Goal: Task Accomplishment & Management: Manage account settings

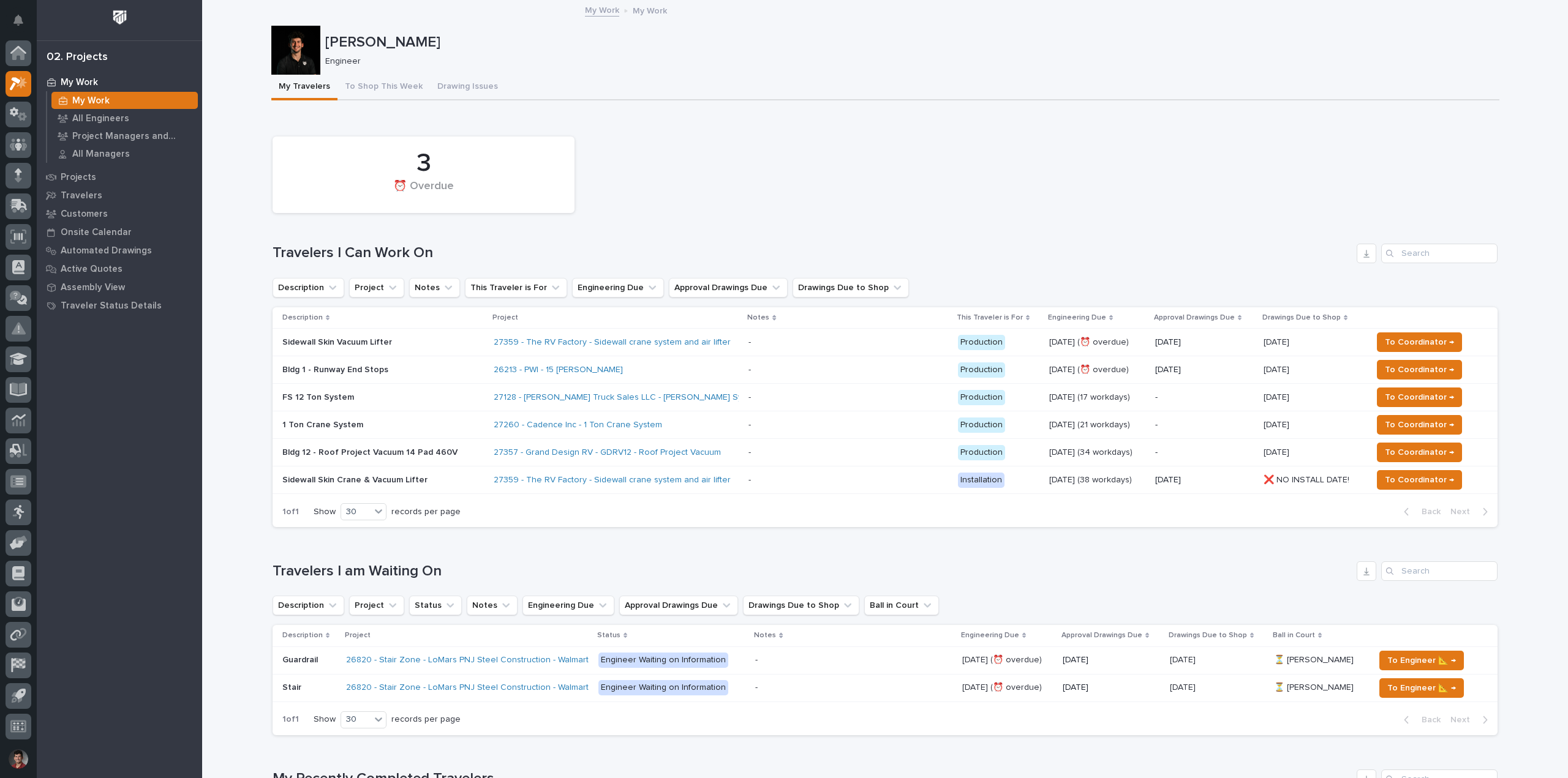
click at [603, 187] on div "3 ⏰ Overdue" at bounding box center [884, 175] width 1238 height 89
click at [392, 91] on button "To Shop This Week" at bounding box center [384, 87] width 93 height 25
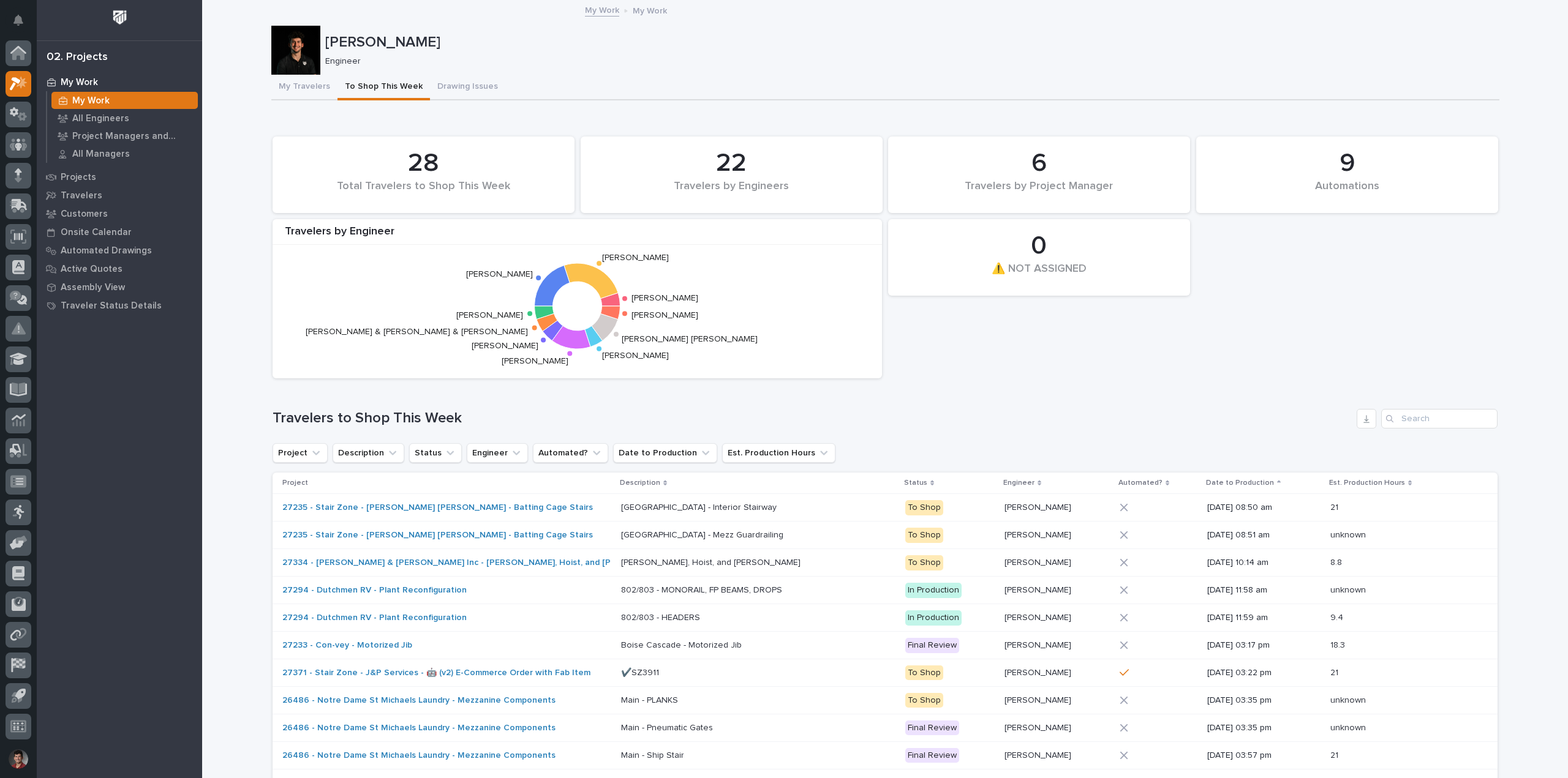
drag, startPoint x: 311, startPoint y: 90, endPoint x: 547, endPoint y: 81, distance: 236.2
click at [311, 89] on button "My Travelers" at bounding box center [304, 87] width 66 height 25
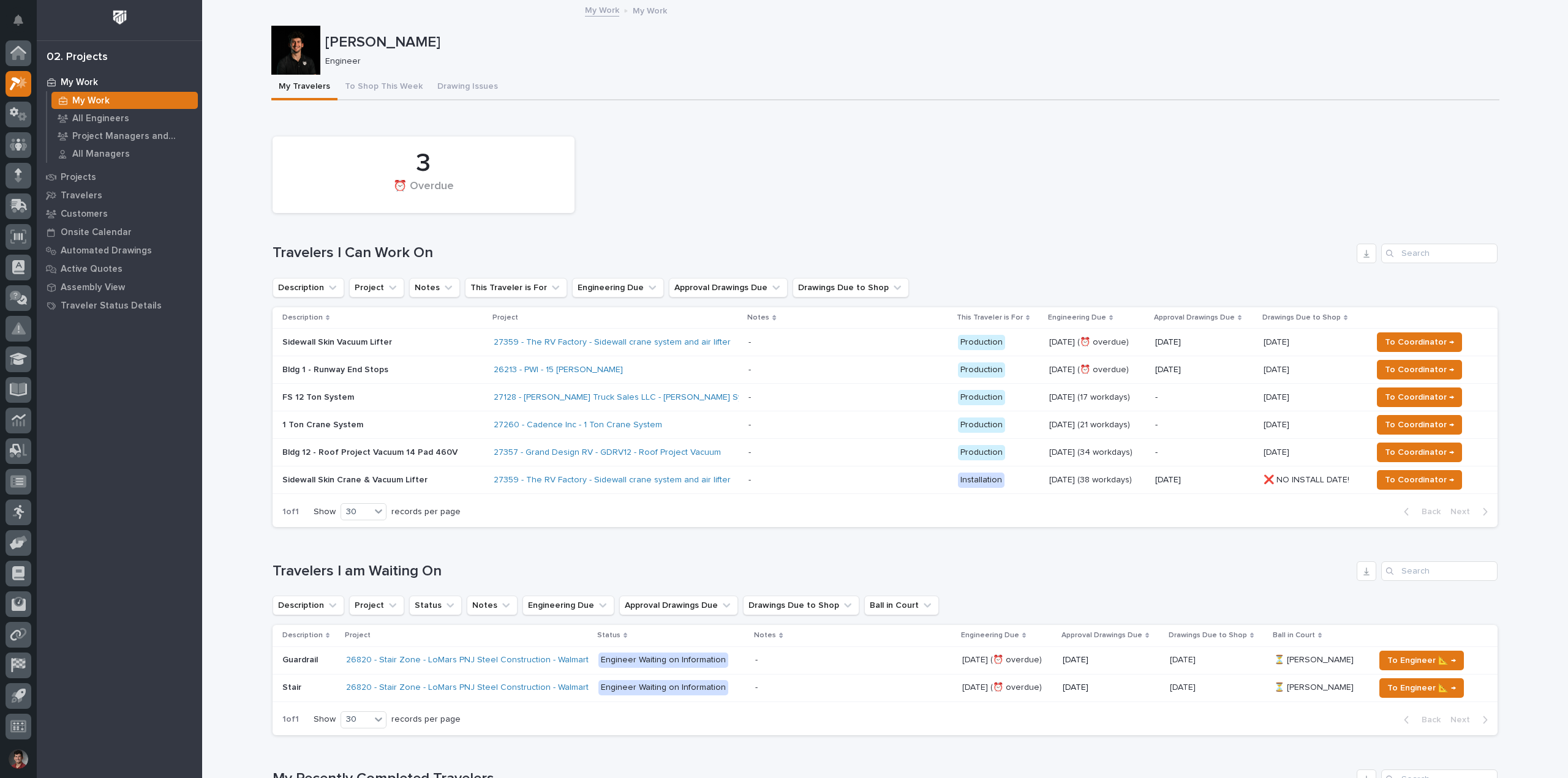
click at [547, 80] on div "My Travelers To Shop This Week Drawing Issues" at bounding box center [885, 87] width 1228 height 25
click at [788, 396] on p at bounding box center [847, 397] width 199 height 10
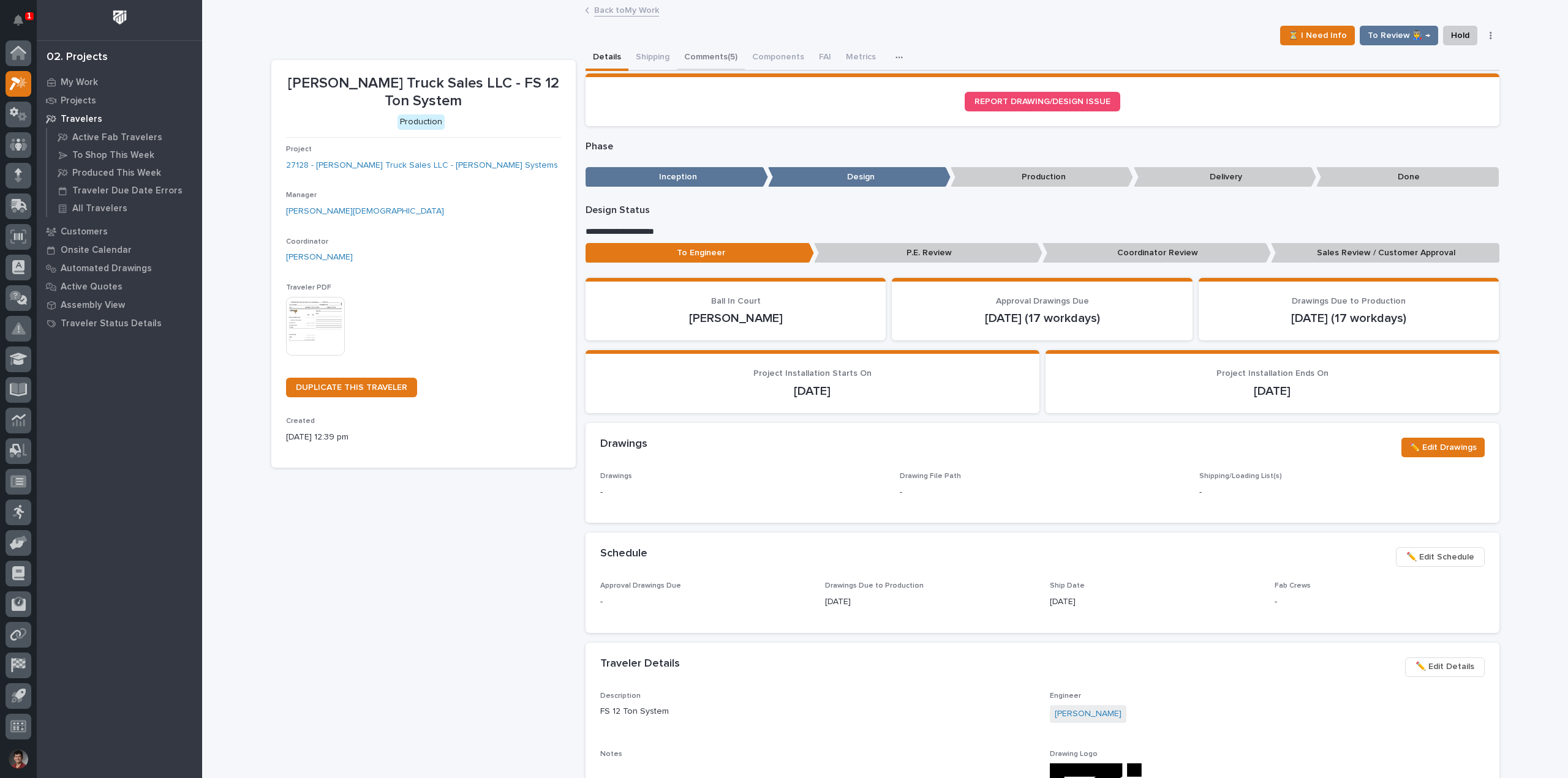
click at [697, 55] on button "Comments (5)" at bounding box center [710, 58] width 68 height 25
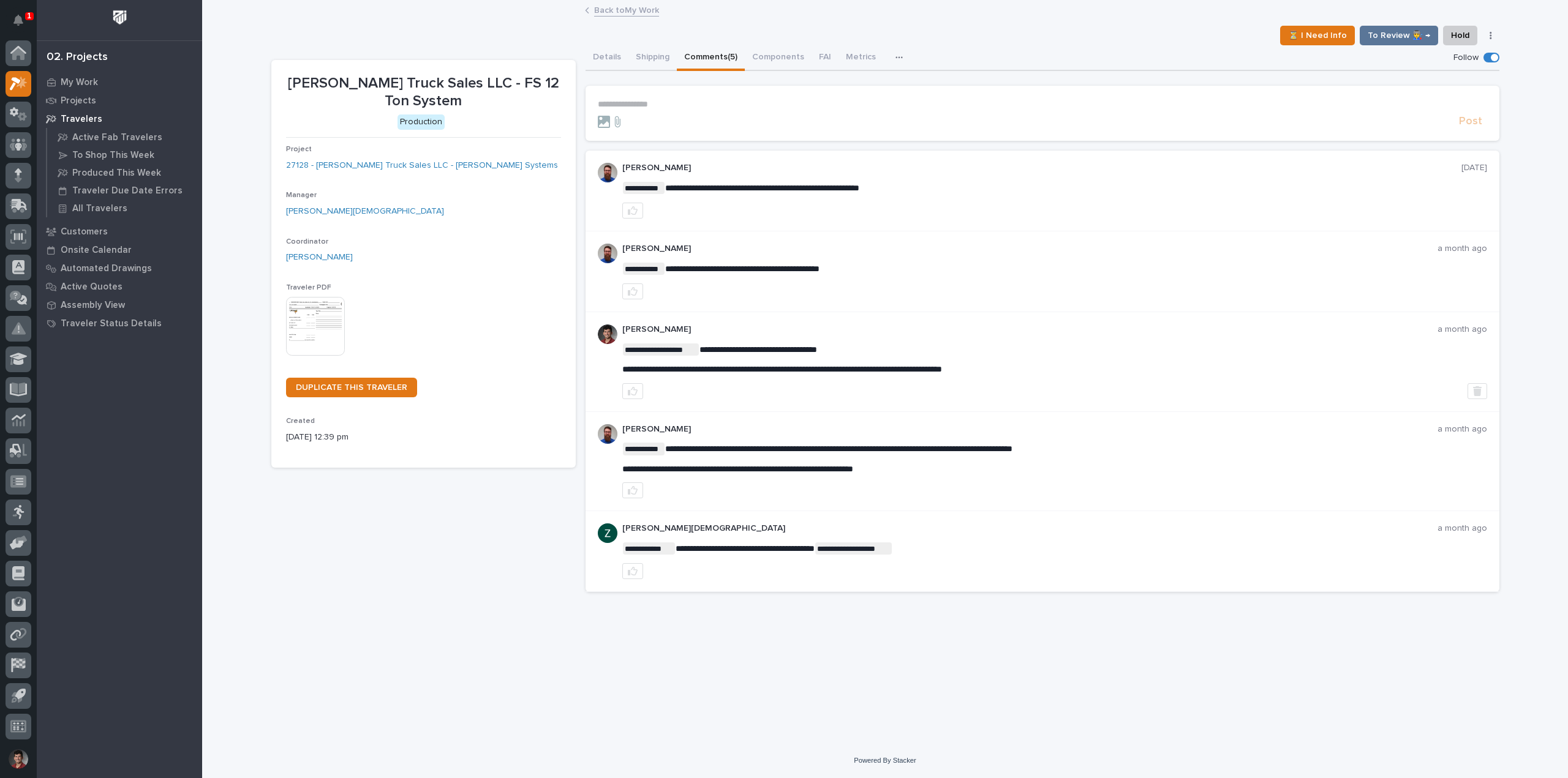
click at [662, 108] on p "**********" at bounding box center [1042, 103] width 890 height 10
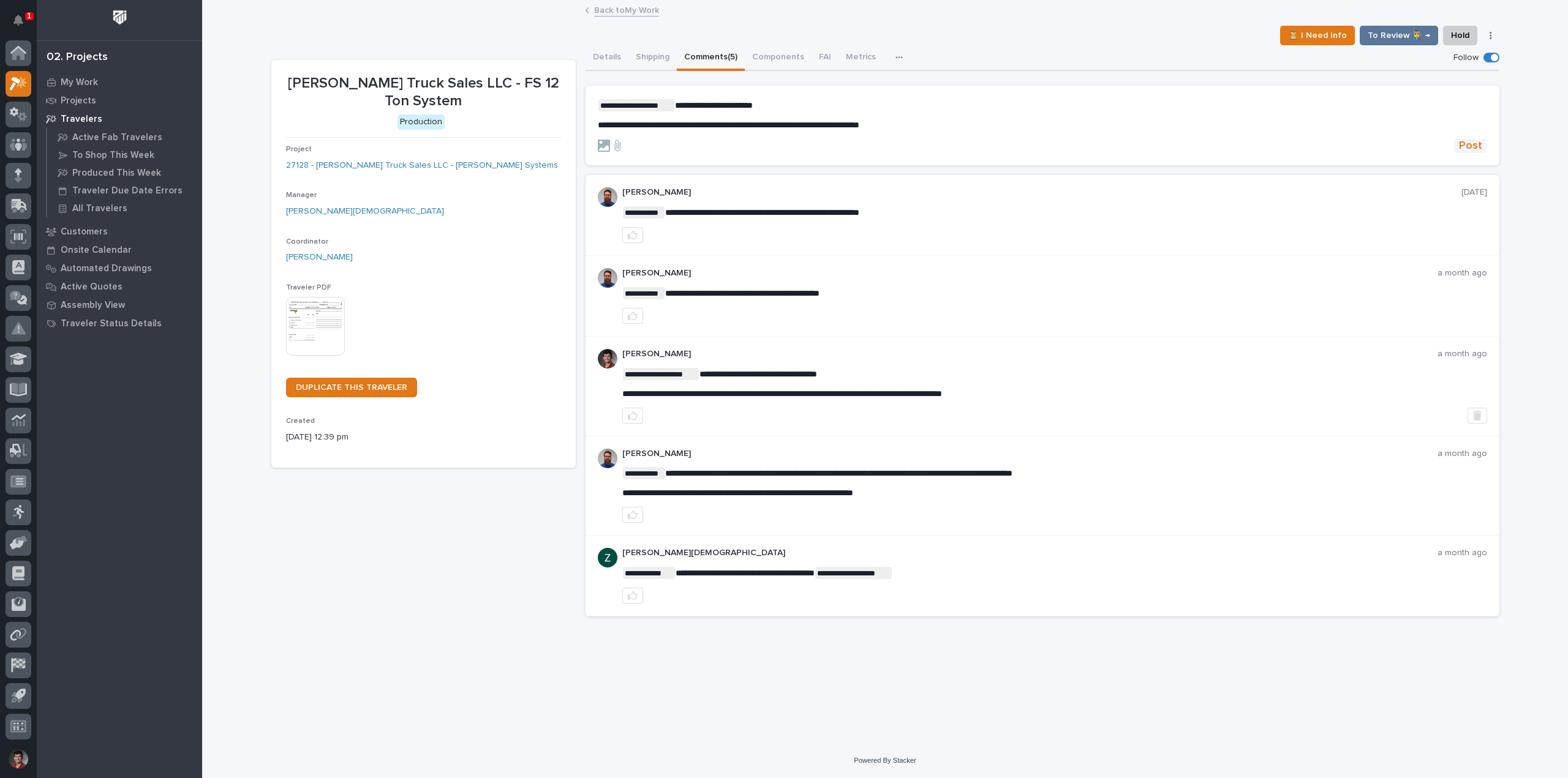
click at [1483, 143] on button "Post" at bounding box center [1471, 146] width 33 height 15
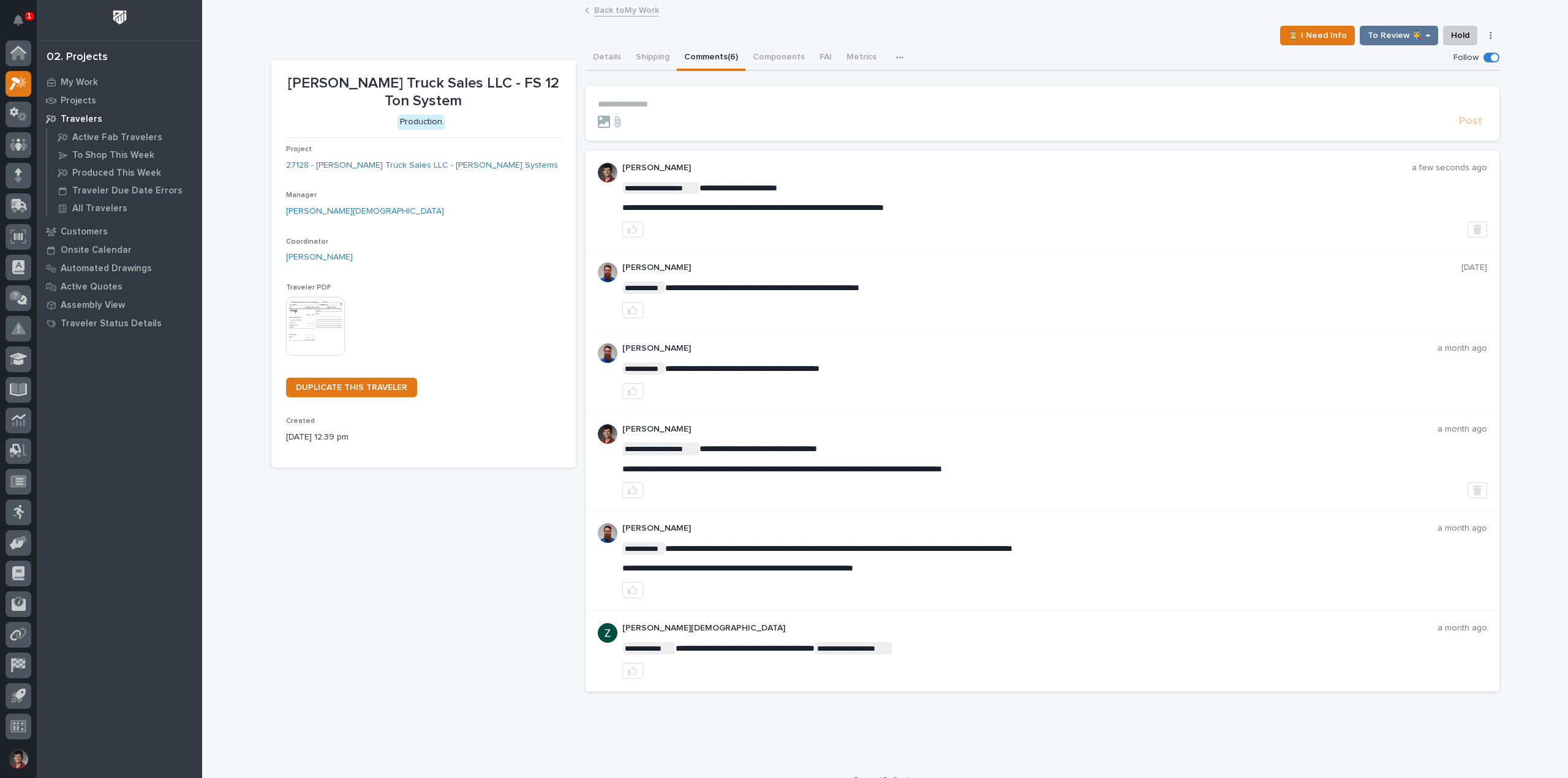
click at [629, 5] on link "Back to My Work" at bounding box center [626, 10] width 65 height 15
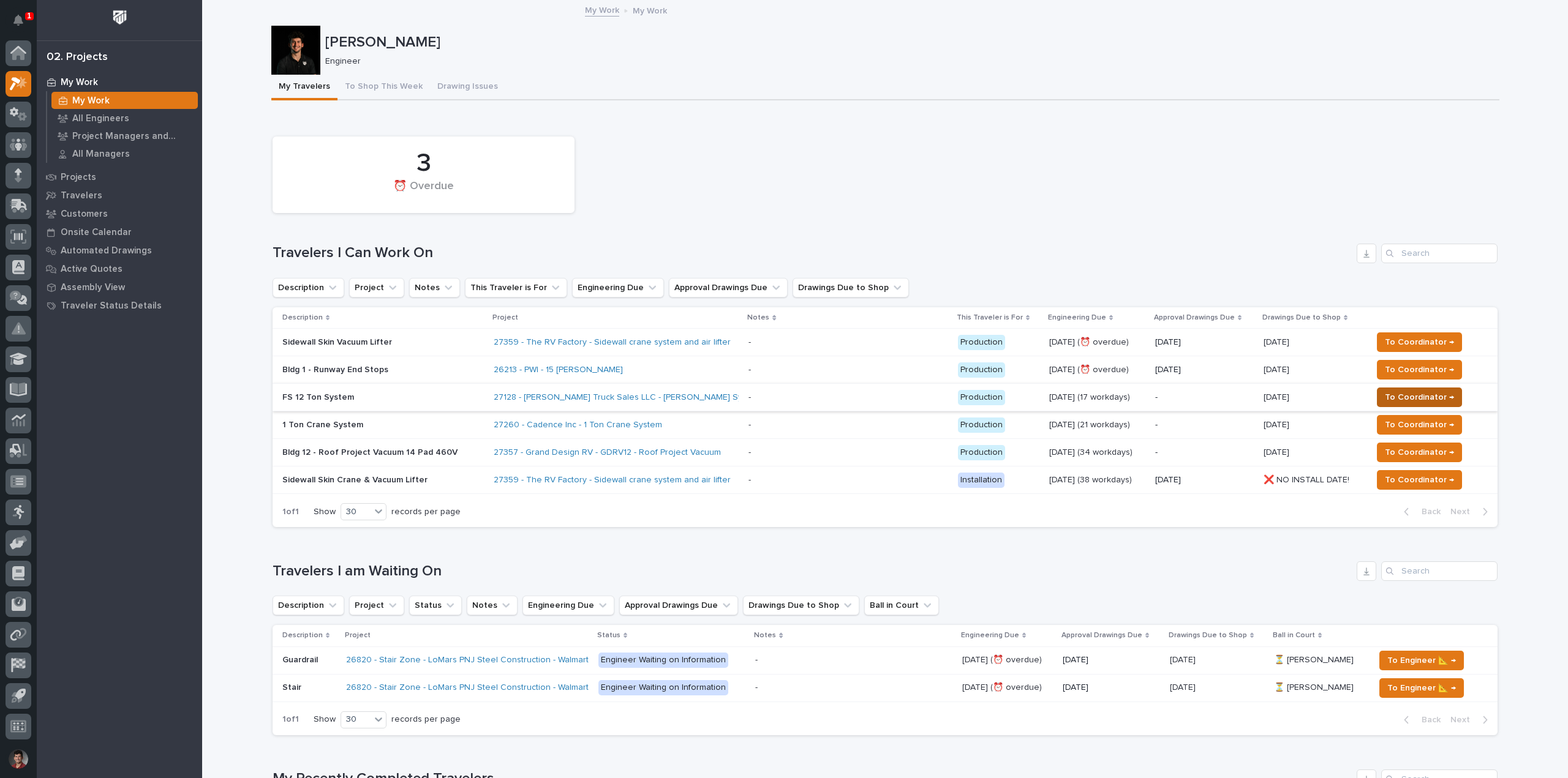
click at [1397, 392] on span "To Coordinator →" at bounding box center [1419, 398] width 69 height 15
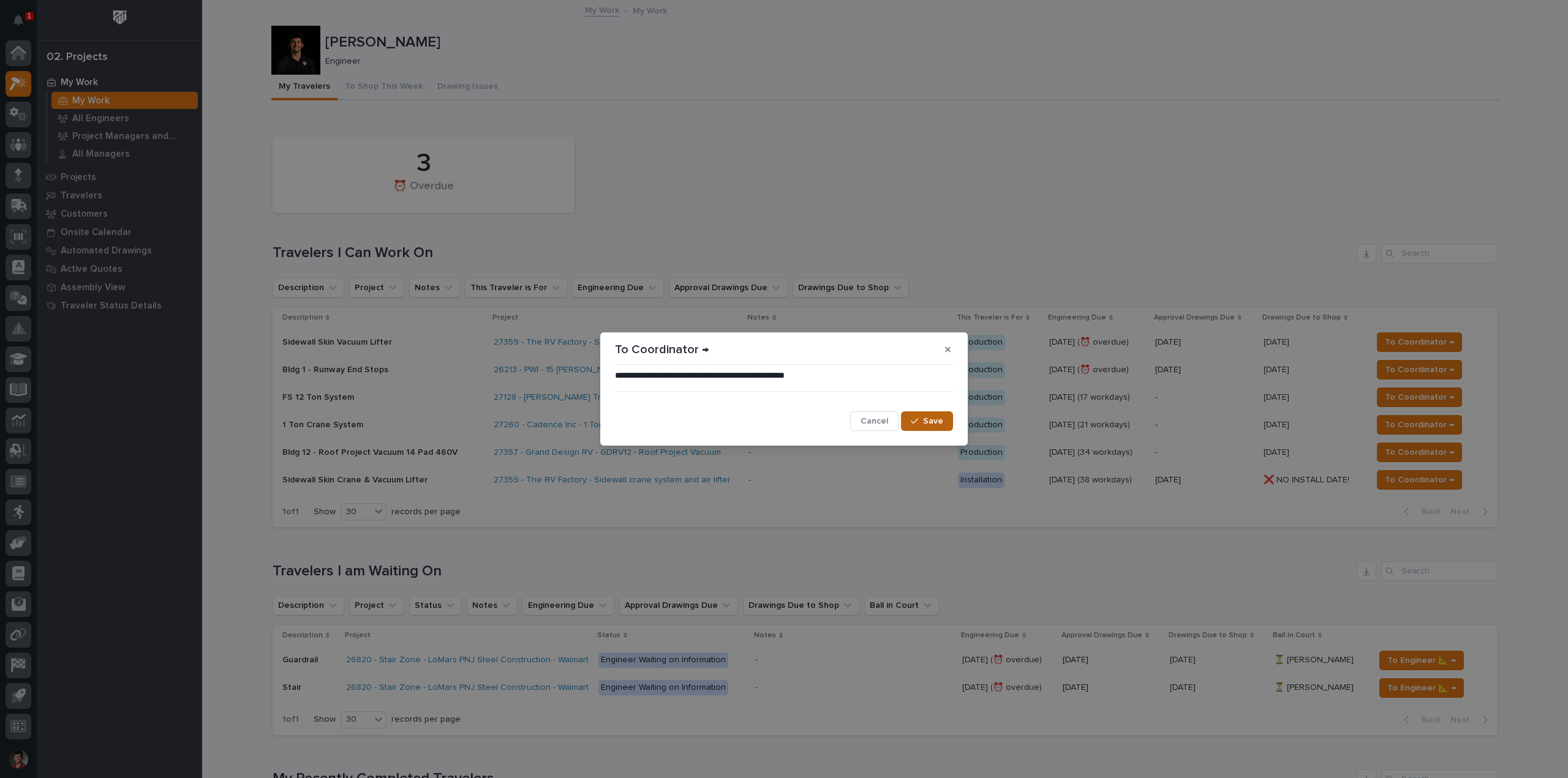
click at [932, 422] on span "Save" at bounding box center [933, 421] width 20 height 11
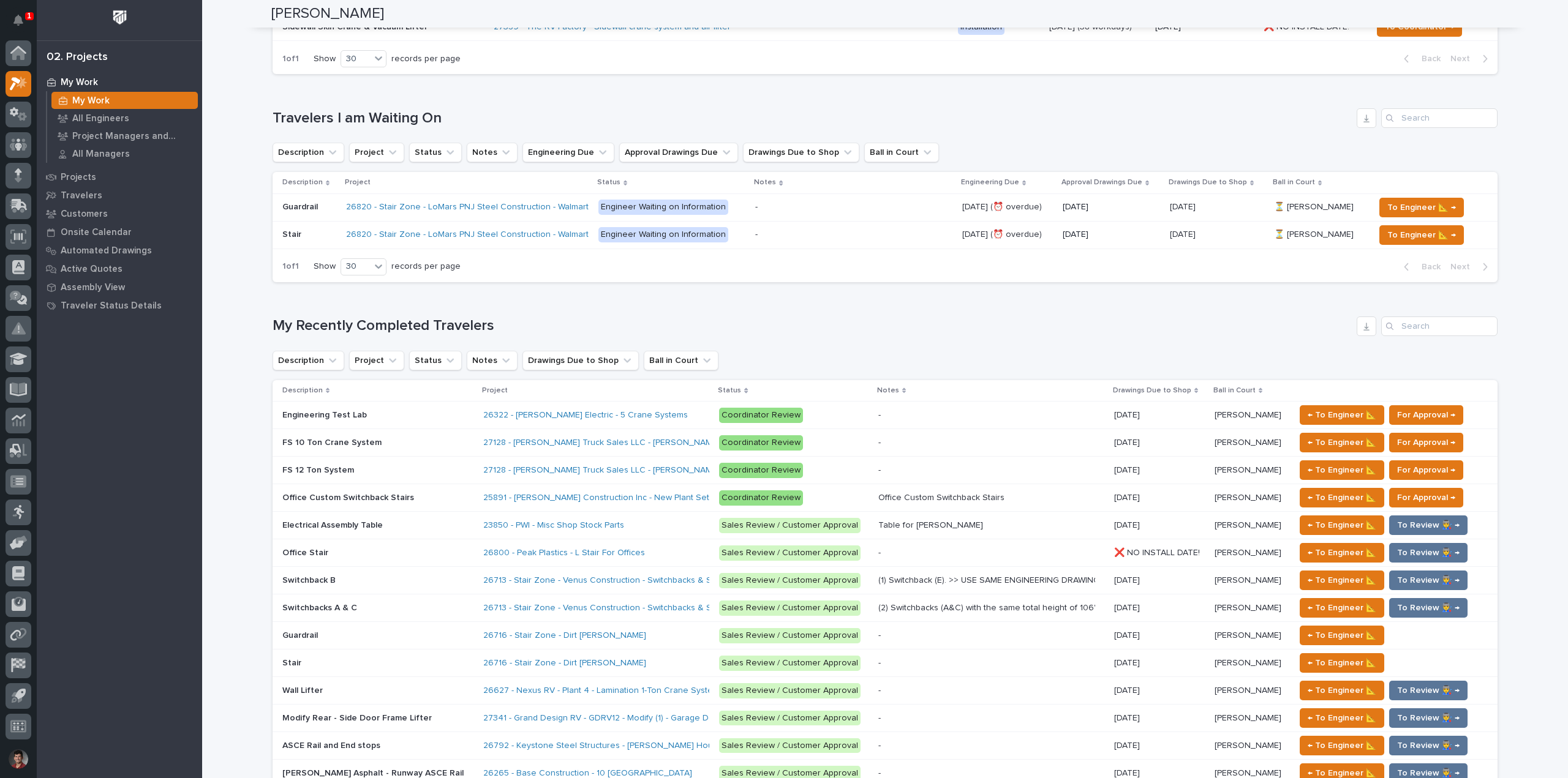
scroll to position [428, 0]
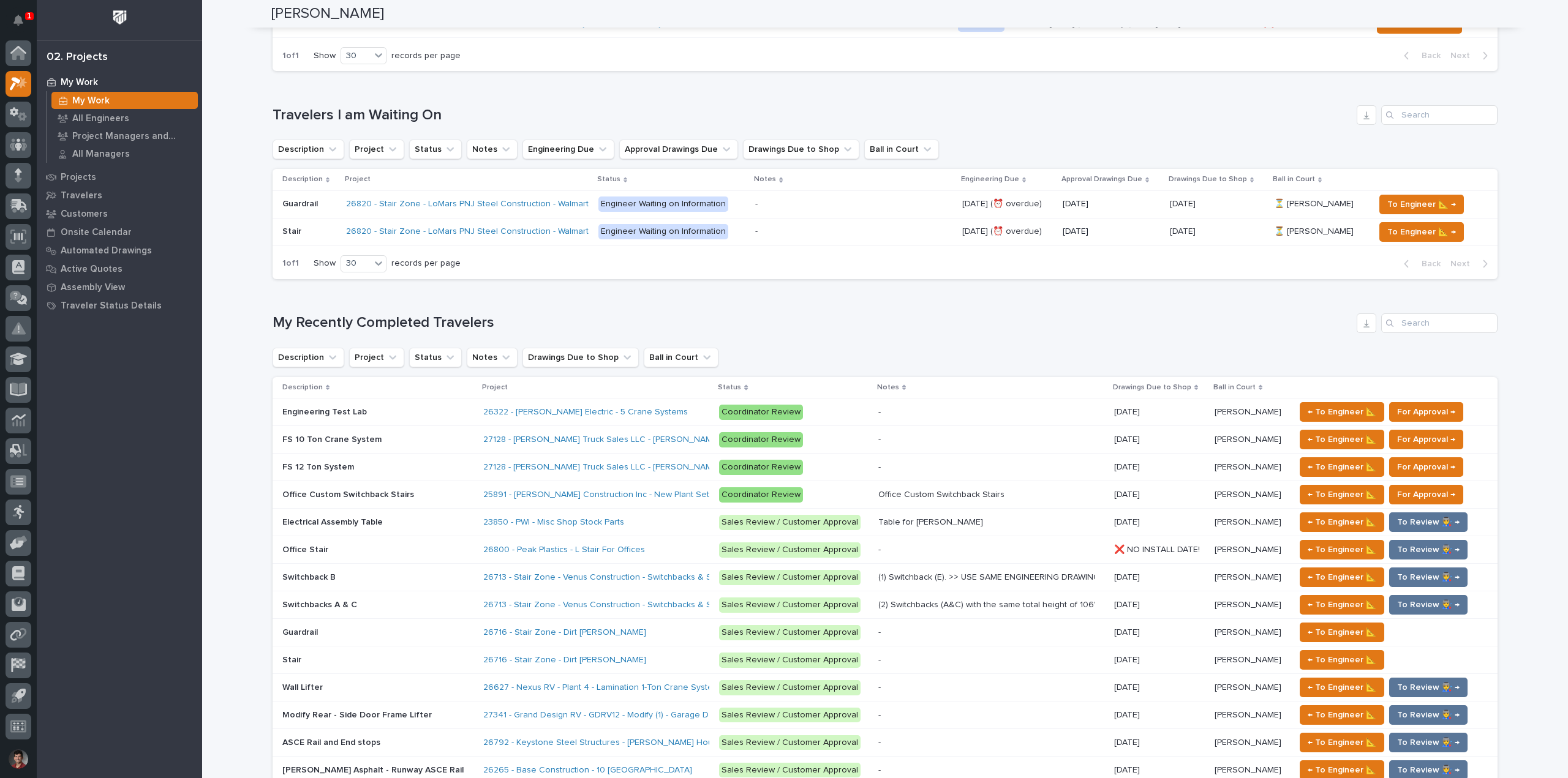
click at [587, 296] on div "Loading... Saving… My Recently Completed Travelers Description Project Status N…" at bounding box center [884, 599] width 1225 height 621
click at [22, 18] on icon "Notifications" at bounding box center [18, 20] width 10 height 11
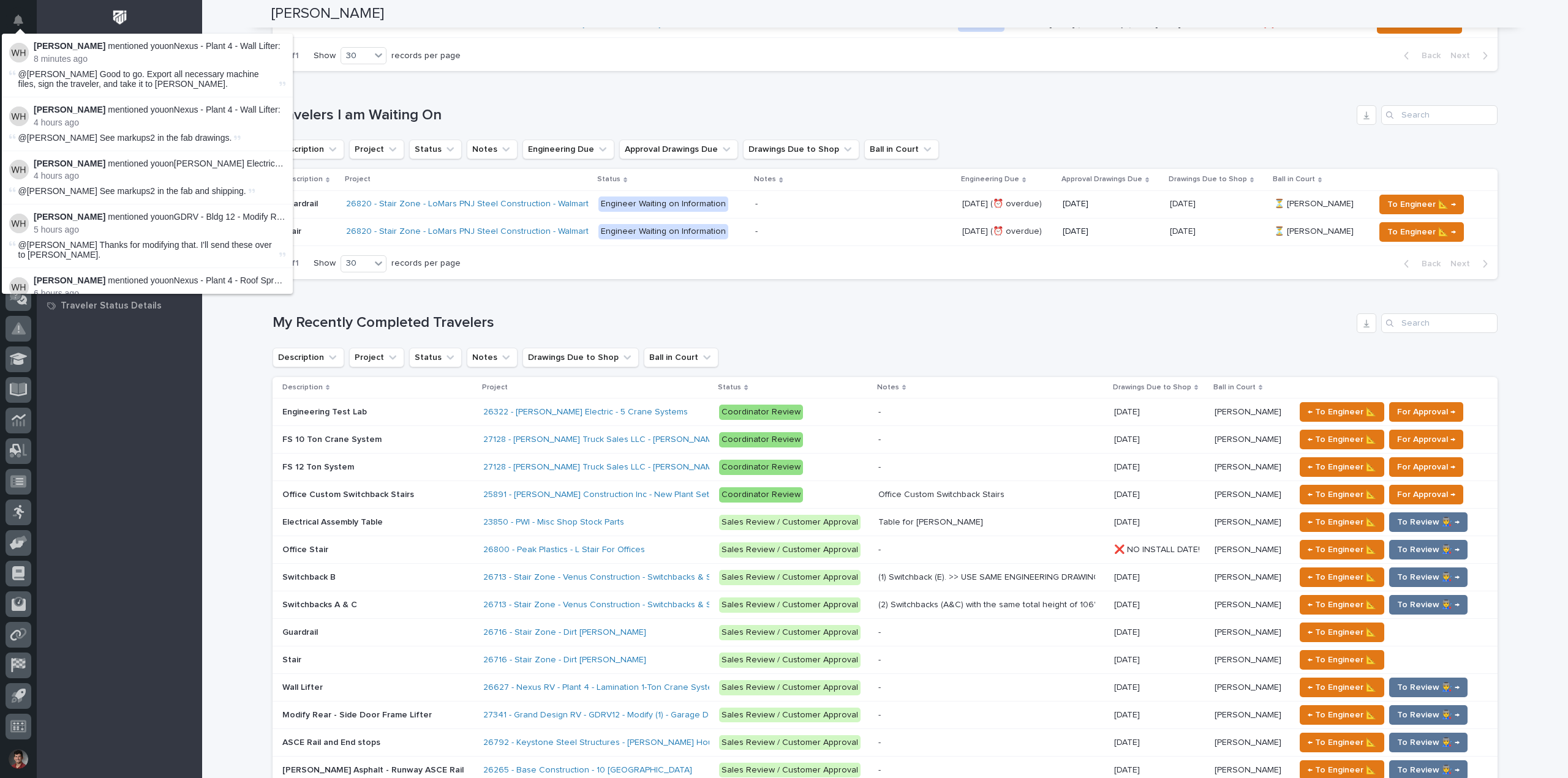
click at [463, 118] on h1 "Travelers I am Waiting On" at bounding box center [812, 115] width 1080 height 18
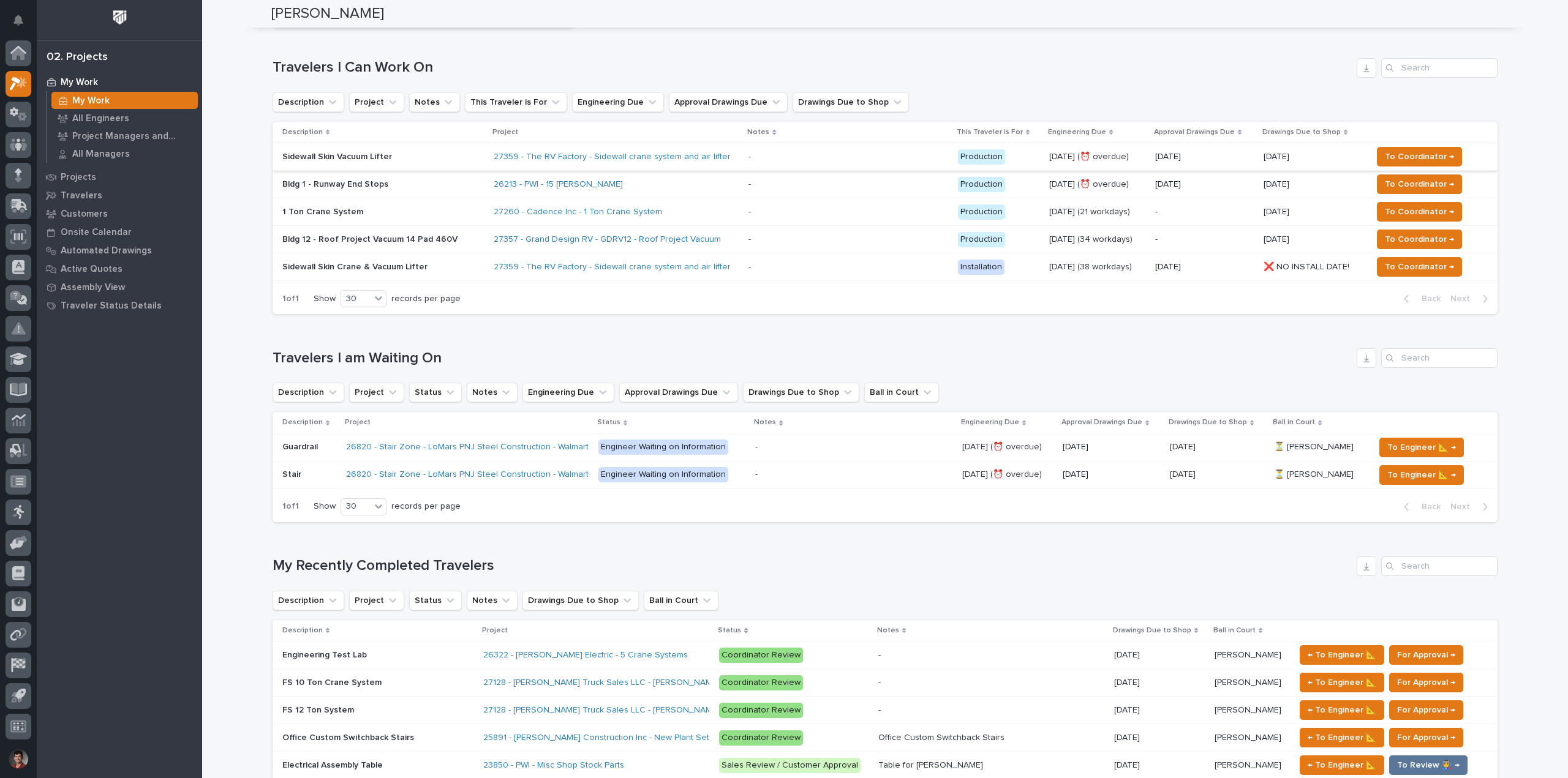
scroll to position [183, 0]
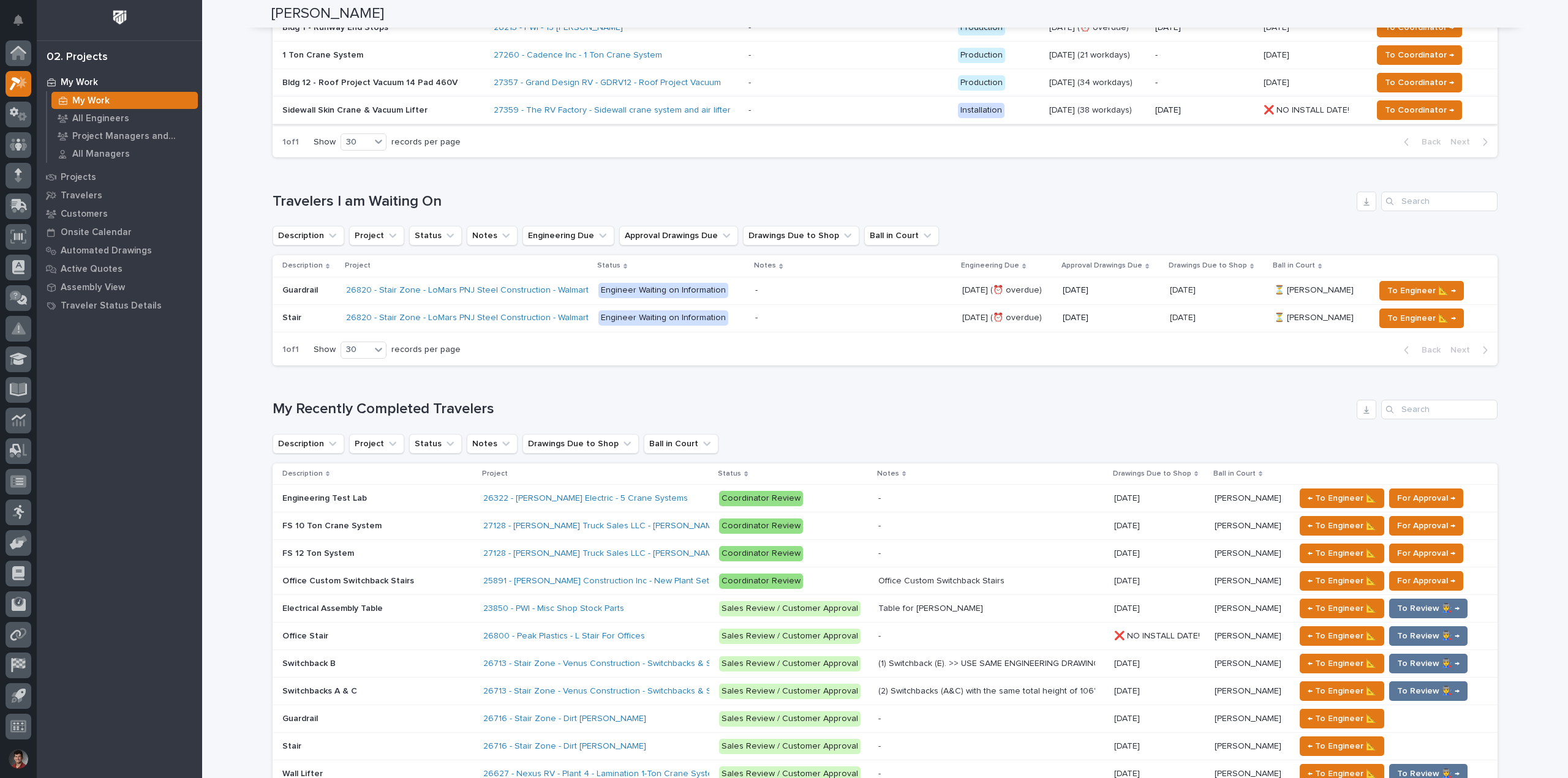
scroll to position [183, 0]
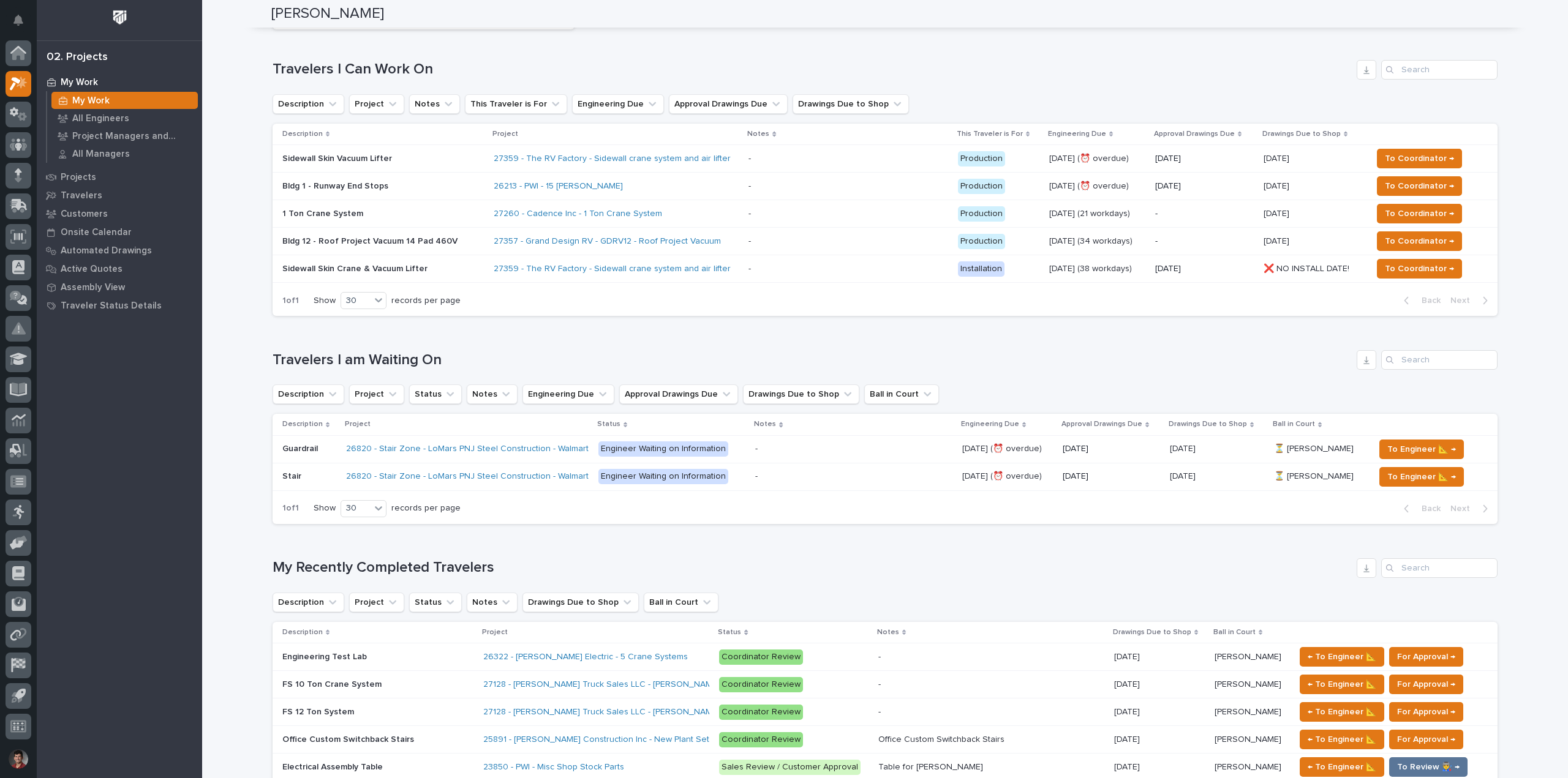
click at [661, 338] on div "Loading... Saving… Travelers I am Waiting On Description Project Status Notes E…" at bounding box center [884, 429] width 1225 height 208
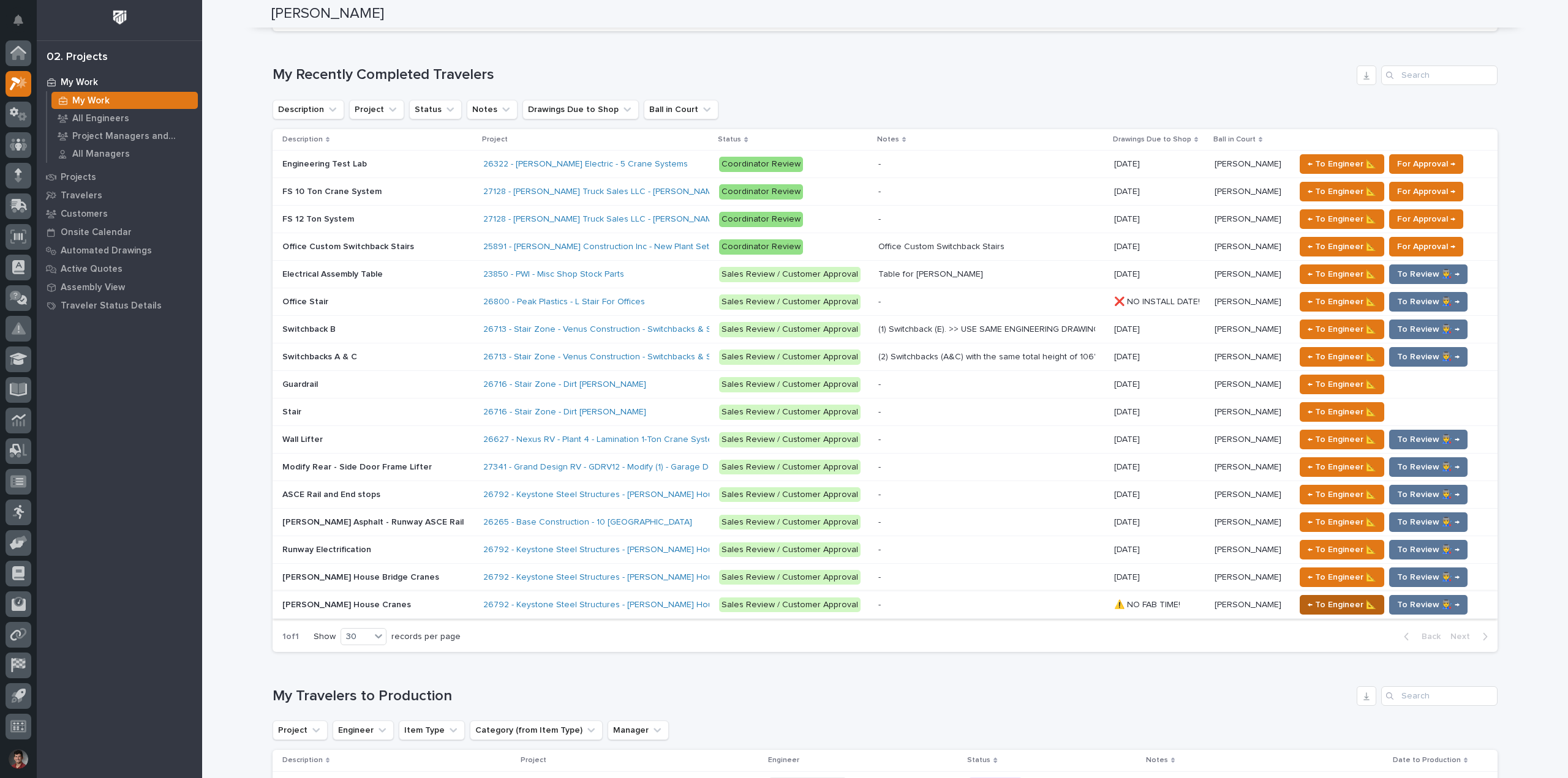
scroll to position [613, 0]
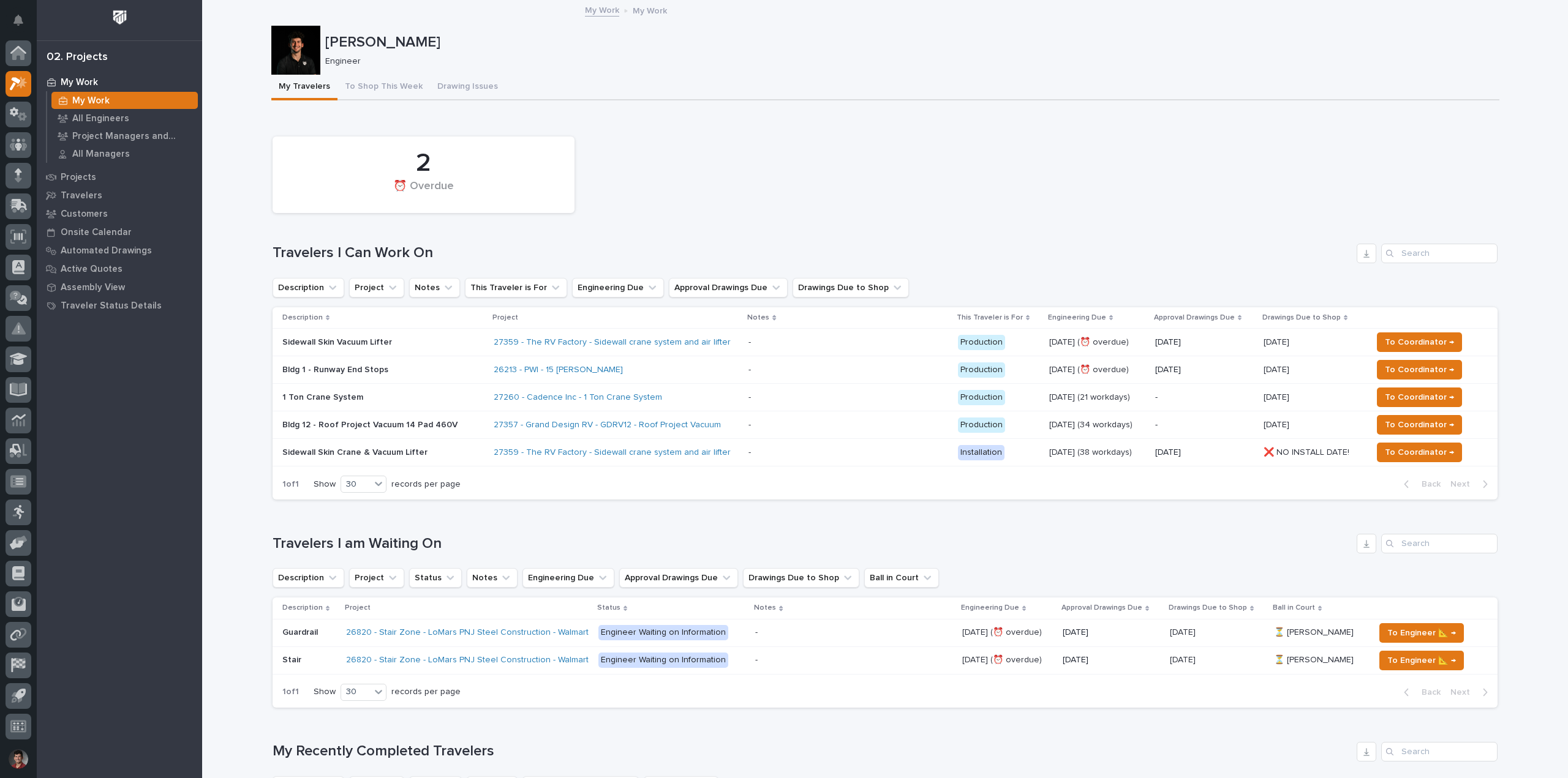
drag, startPoint x: 724, startPoint y: 209, endPoint x: 496, endPoint y: 112, distance: 247.8
click at [719, 204] on div "2 ⏰ Overdue" at bounding box center [884, 175] width 1238 height 89
click at [350, 82] on button "To Shop This Week" at bounding box center [384, 87] width 93 height 25
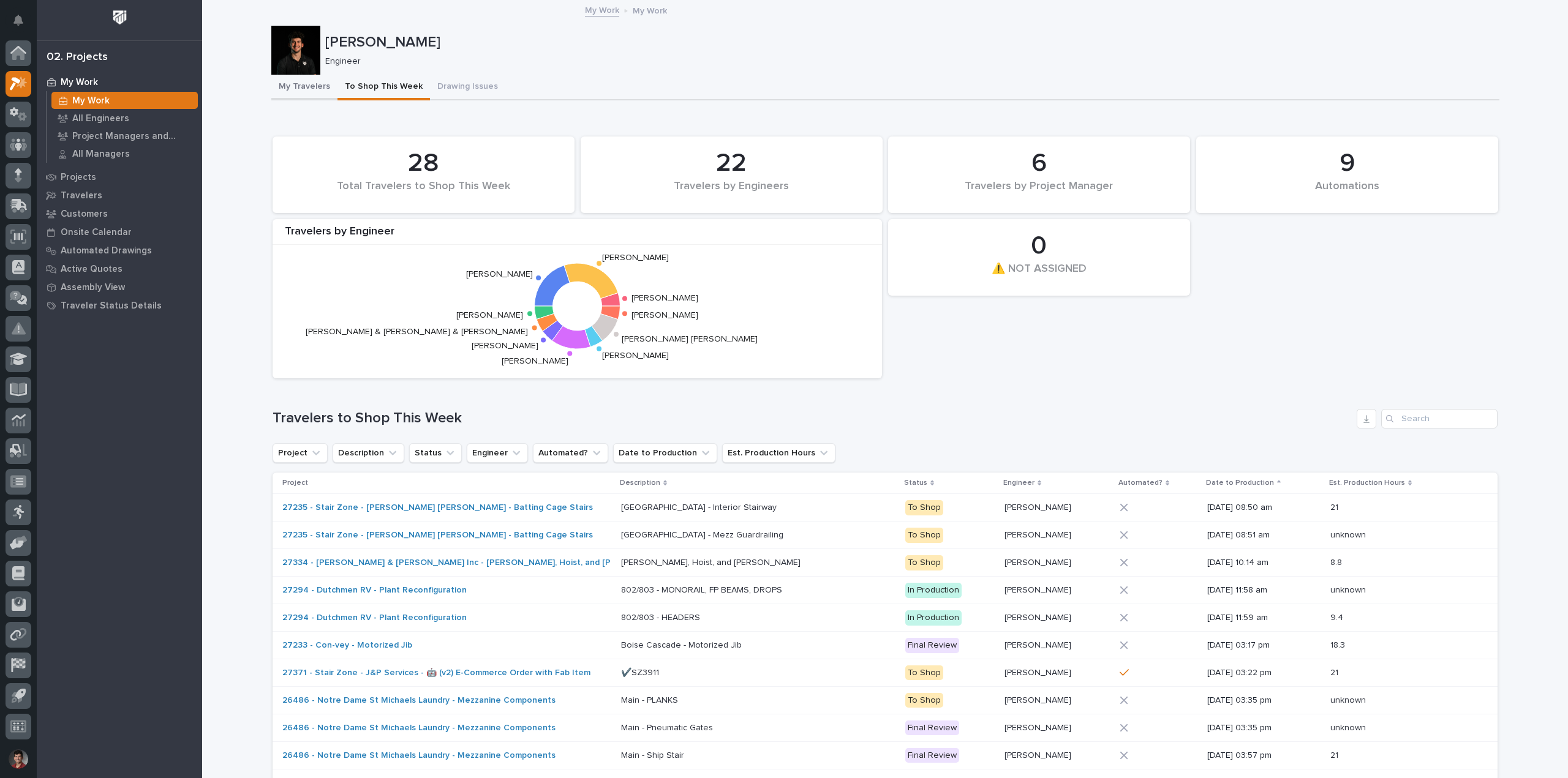
click at [302, 84] on button "My Travelers" at bounding box center [304, 87] width 66 height 25
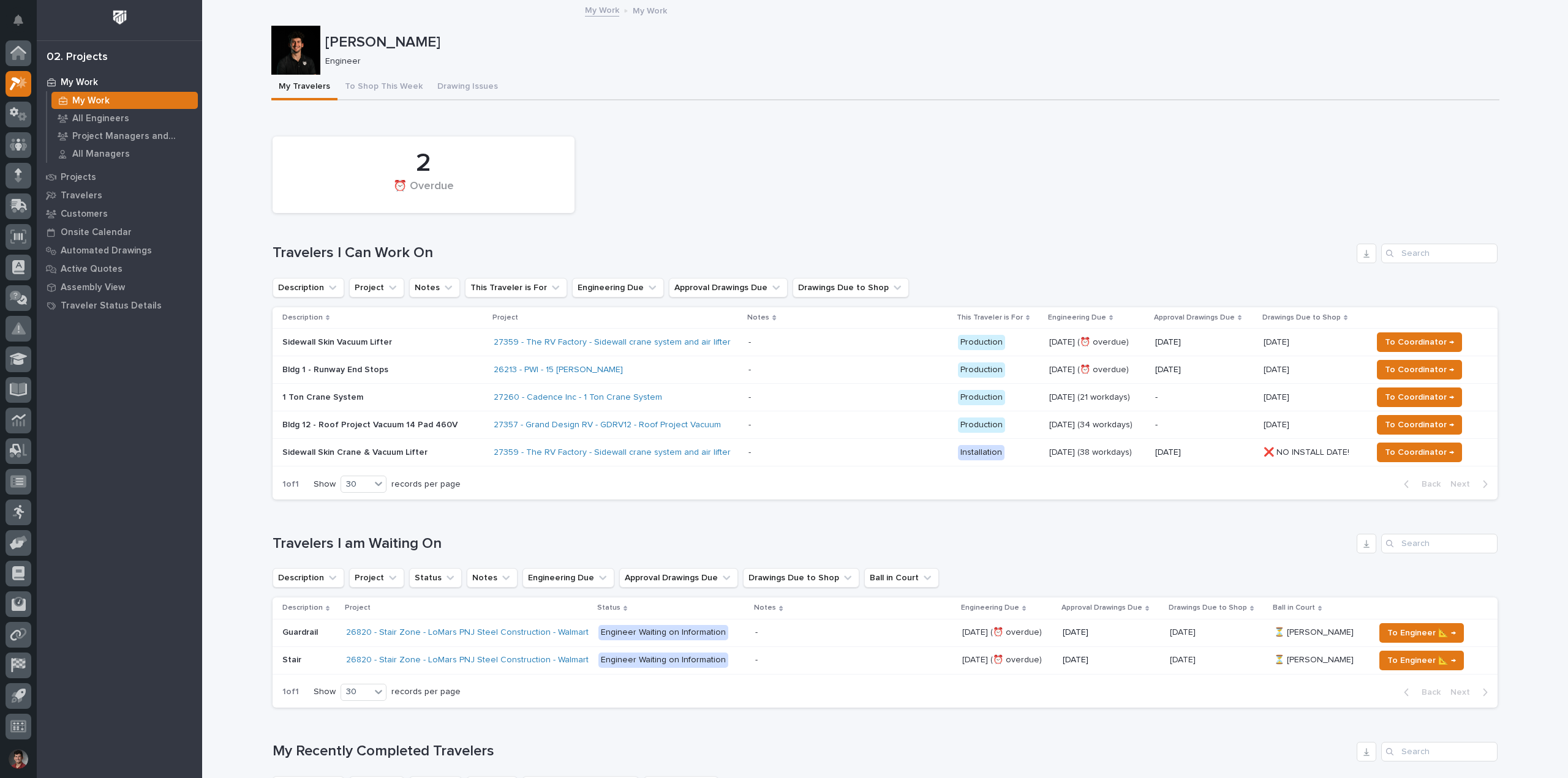
click at [746, 169] on div "2 ⏰ Overdue" at bounding box center [884, 175] width 1238 height 89
